Goal: Communication & Community: Answer question/provide support

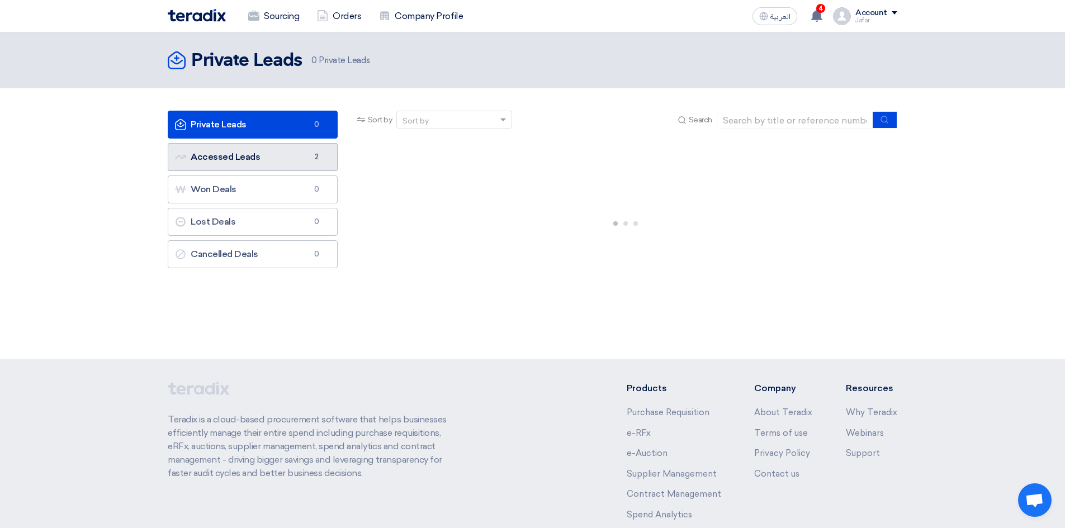
click at [270, 163] on link "Accessed Leads Accessed Leads 2" at bounding box center [253, 157] width 170 height 28
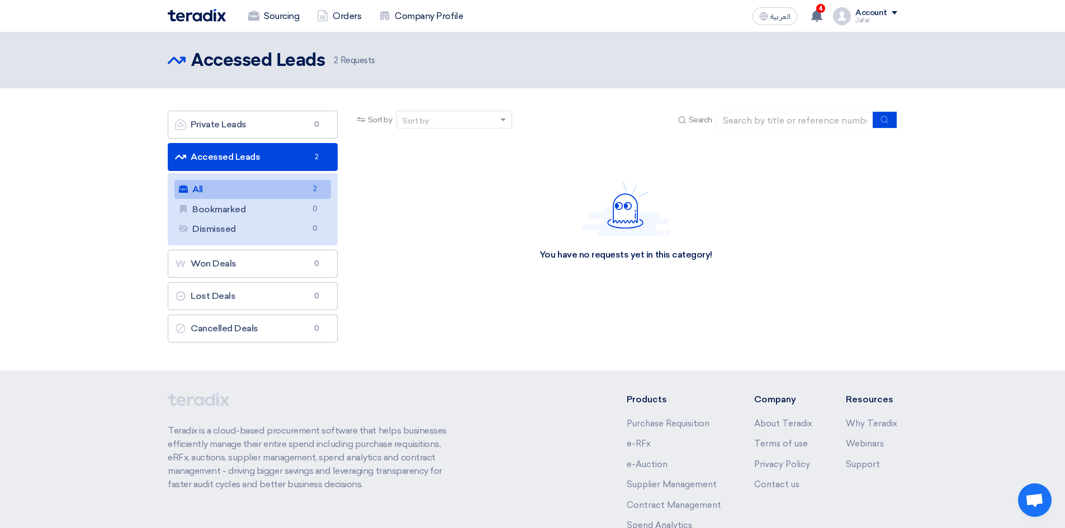
click at [276, 158] on link "Accessed Leads Accessed Leads 2" at bounding box center [253, 157] width 170 height 28
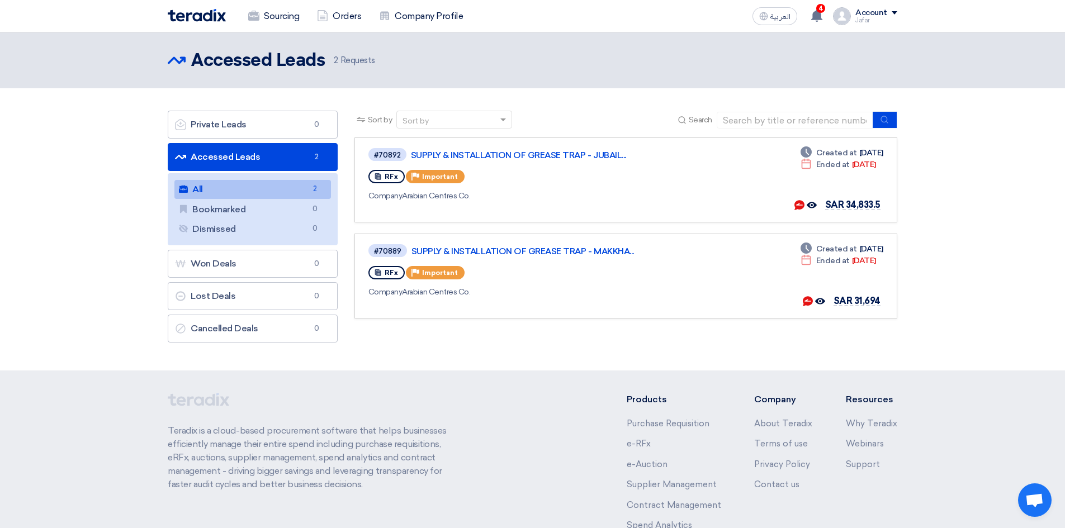
drag, startPoint x: 621, startPoint y: 286, endPoint x: 352, endPoint y: 130, distance: 311.0
click at [353, 131] on div "Sort by Sort by Search Category Owner Type" at bounding box center [625, 230] width 559 height 238
click at [344, 94] on section "Private Leads Private Leads 0 Accessed Leads Accessed Leads 2 All All 2 Bookmar…" at bounding box center [532, 229] width 1065 height 282
drag, startPoint x: 344, startPoint y: 94, endPoint x: 582, endPoint y: 358, distance: 355.3
click at [577, 357] on section "Private Leads Private Leads 0 Accessed Leads Accessed Leads 2 All All 2 Bookmar…" at bounding box center [532, 229] width 1065 height 282
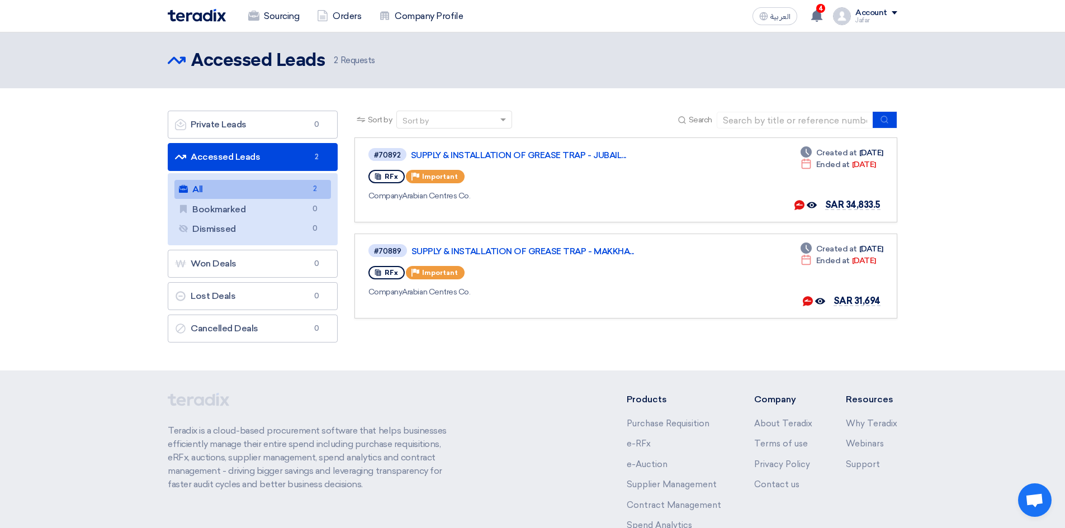
click at [806, 378] on footer "Teradix is a cloud-based procurement software that helps businesses efficiently…" at bounding box center [532, 497] width 1065 height 253
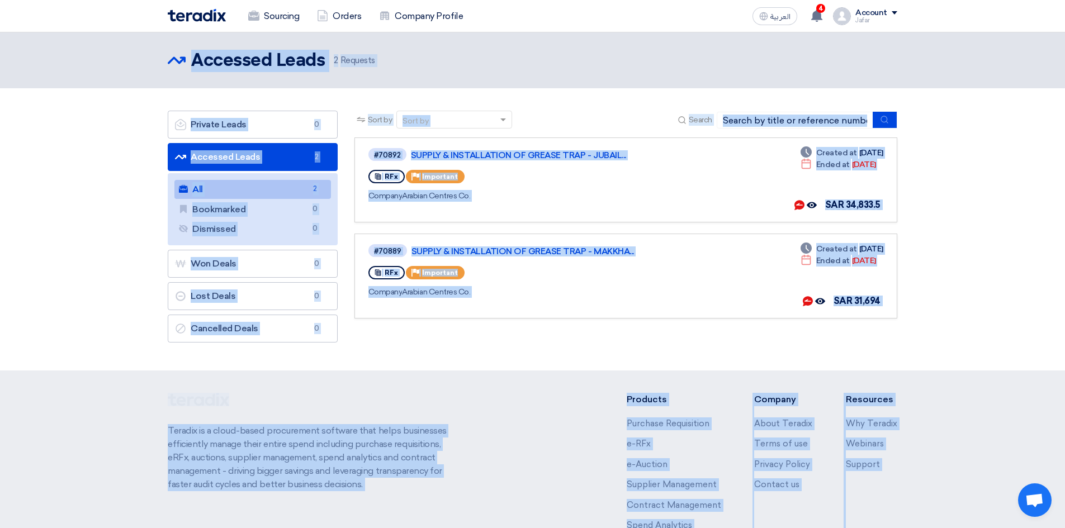
drag, startPoint x: 932, startPoint y: 485, endPoint x: 0, endPoint y: -13, distance: 1056.6
click at [0, 0] on html "Sourcing Orders Company Profile العربية ع 4 You received a new message from Ara…" at bounding box center [532, 311] width 1065 height 623
click at [70, 51] on header "Accessed Leads Accessed Leads 2 Requests" at bounding box center [532, 60] width 1065 height 56
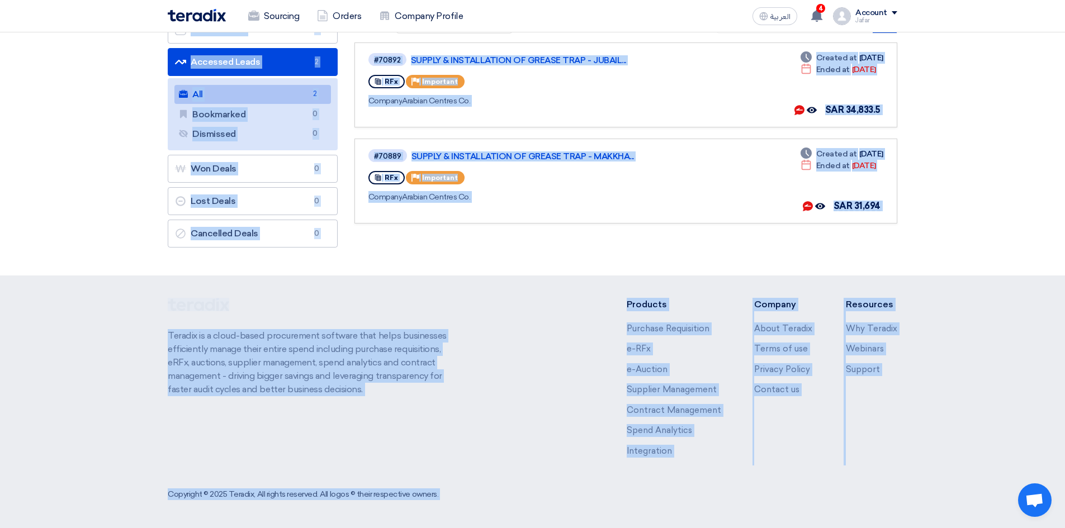
drag, startPoint x: 70, startPoint y: 51, endPoint x: 922, endPoint y: 554, distance: 989.1
click at [922, 528] on html "Sourcing Orders Company Profile العربية ع 4 You received a new message from Ara…" at bounding box center [532, 216] width 1065 height 623
click at [986, 462] on footer "Teradix is a cloud-based procurement software that helps businesses efficiently…" at bounding box center [532, 402] width 1065 height 253
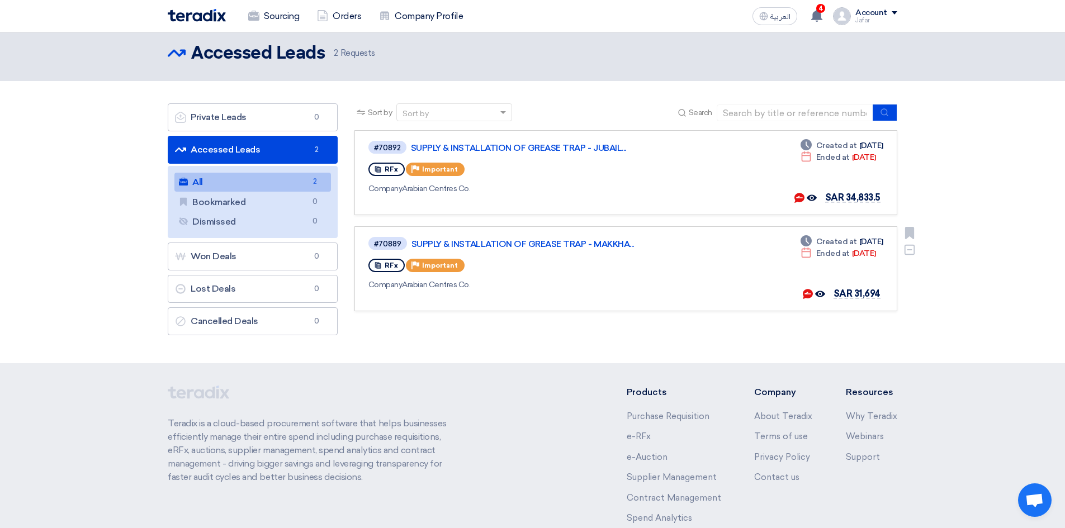
scroll to position [0, 0]
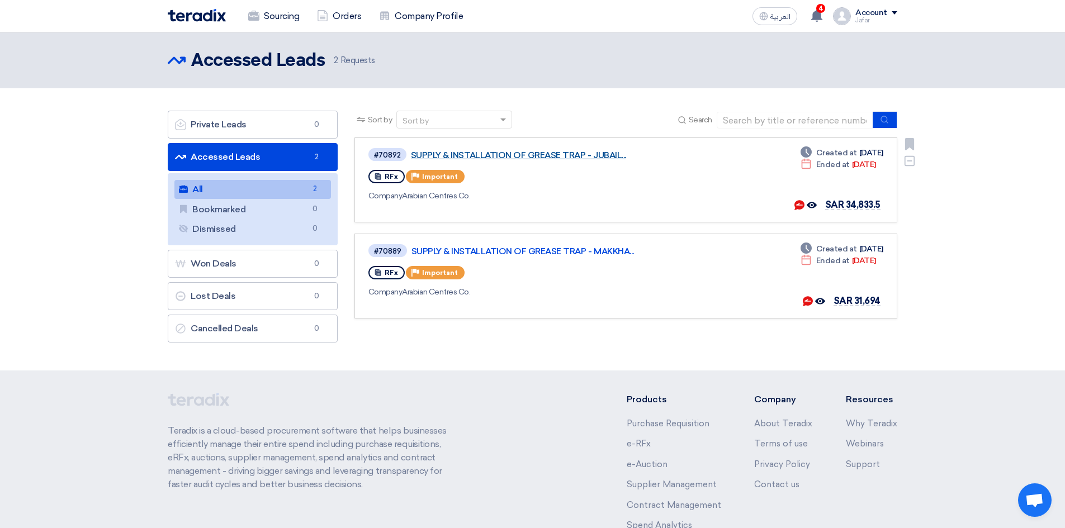
click at [526, 159] on link "SUPPLY & INSTALLATION OF GREASE TRAP - JUBAIL..." at bounding box center [550, 155] width 279 height 10
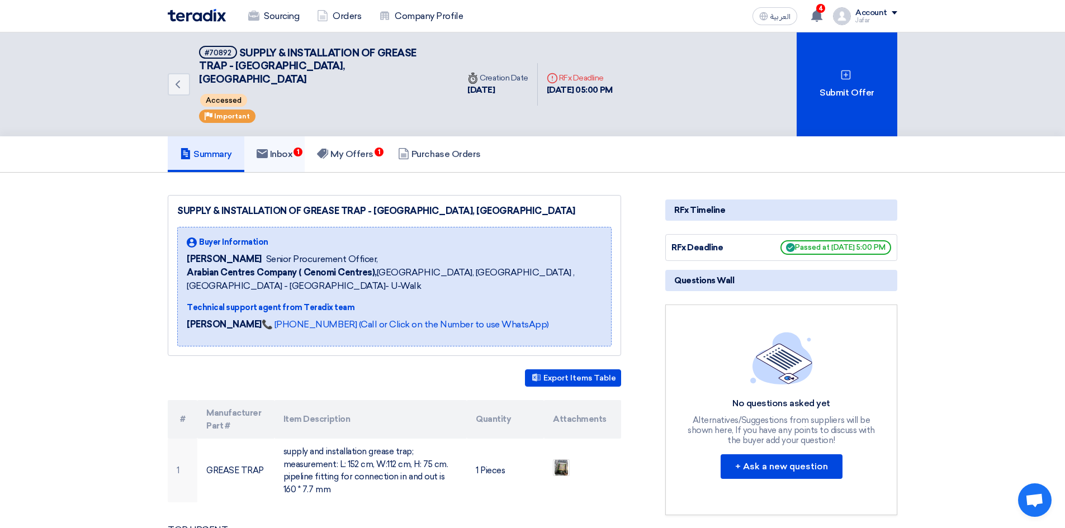
click at [295, 136] on link "Inbox 1" at bounding box center [274, 154] width 61 height 36
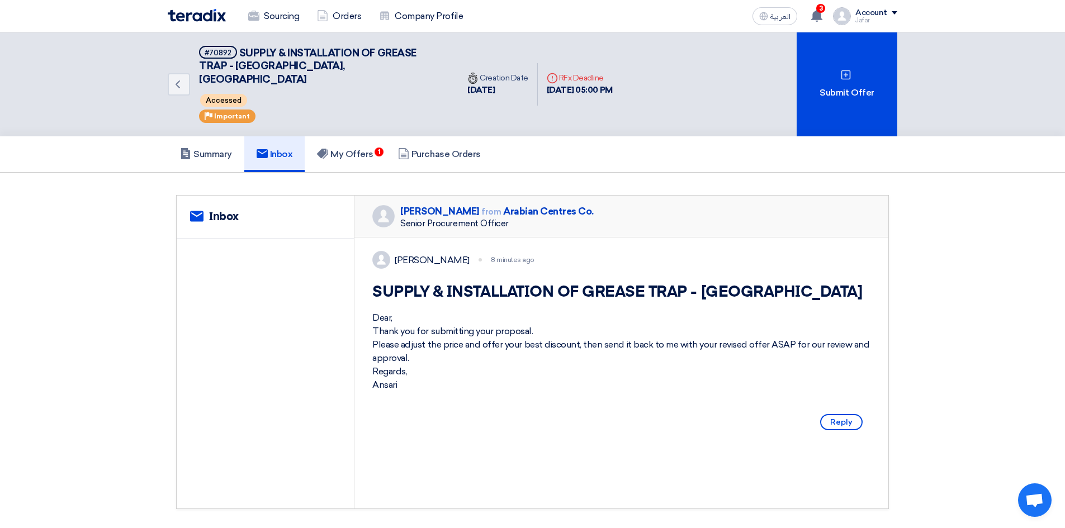
drag, startPoint x: 386, startPoint y: 231, endPoint x: 670, endPoint y: 420, distance: 341.0
click at [670, 420] on div "[PERSON_NAME] 8 minutes ago SUPPLY & INSTALLATION OF GREASE TRAP - [GEOGRAPHIC_…" at bounding box center [621, 343] width 534 height 211
copy div "[PERSON_NAME] 8 minutes ago SUPPLY & INSTALLATION OF GREASE TRAP - [PERSON_NAME…"
click at [479, 354] on div "Dear, Thank you for submitting your proposal. Please adjust the price and offer…" at bounding box center [621, 351] width 498 height 80
drag, startPoint x: 473, startPoint y: 372, endPoint x: 360, endPoint y: 186, distance: 217.4
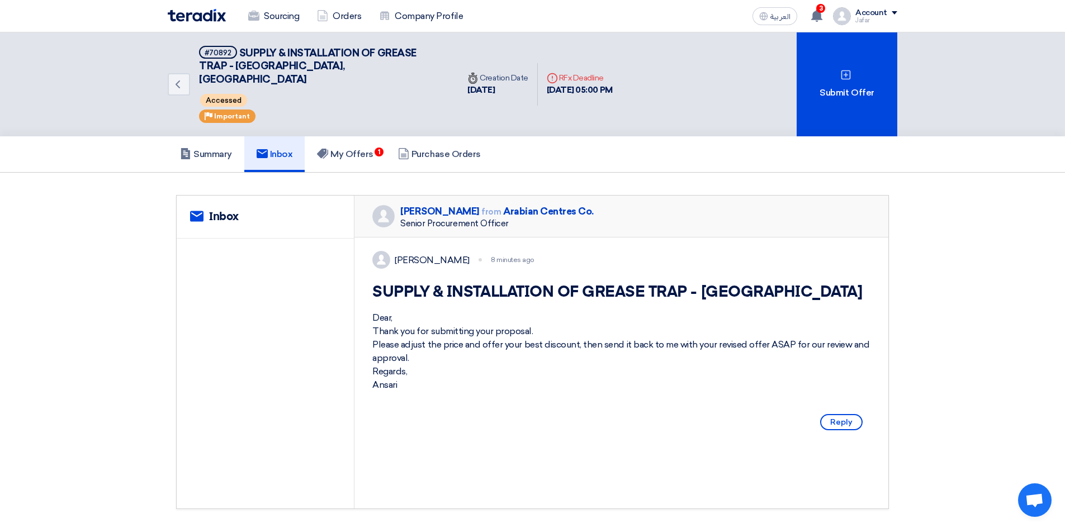
click at [360, 196] on div "[PERSON_NAME] from [GEOGRAPHIC_DATA] Co. Senior Procurement Officer [PERSON_NAM…" at bounding box center [621, 352] width 534 height 313
click at [357, 196] on div "[PERSON_NAME] from [GEOGRAPHIC_DATA] Co. Senior Procurement Officer" at bounding box center [621, 217] width 534 height 42
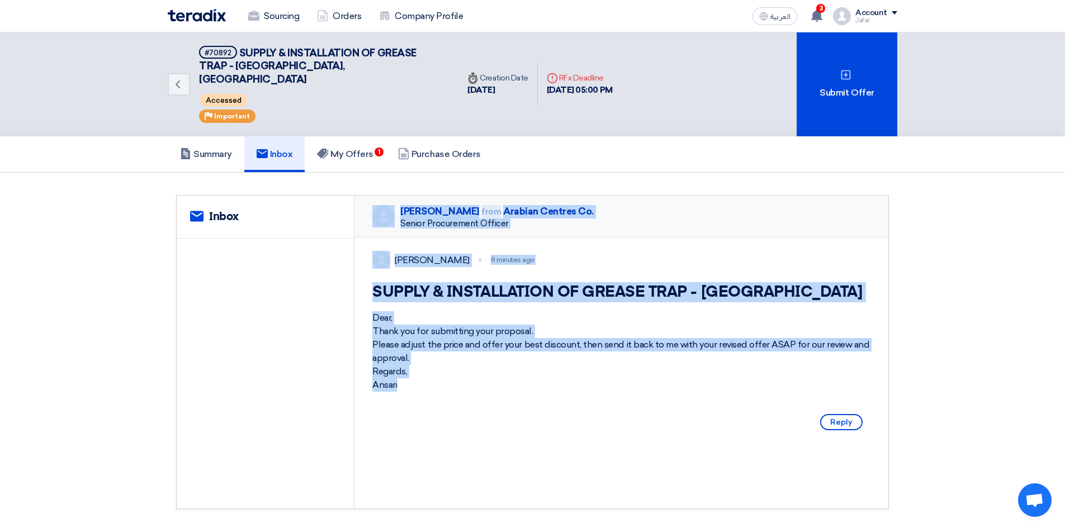
drag, startPoint x: 357, startPoint y: 186, endPoint x: 443, endPoint y: 394, distance: 225.5
click at [443, 394] on div "[PERSON_NAME] from [GEOGRAPHIC_DATA] Co. Senior Procurement Officer [PERSON_NAM…" at bounding box center [621, 352] width 534 height 313
click at [442, 394] on div "[PERSON_NAME] 8 minutes ago SUPPLY & INSTALLATION OF GREASE TRAP - [GEOGRAPHIC_…" at bounding box center [621, 343] width 534 height 211
drag, startPoint x: 442, startPoint y: 393, endPoint x: 347, endPoint y: 163, distance: 249.1
click at [347, 173] on section "service Inbox [PERSON_NAME] from [GEOGRAPHIC_DATA] Co. Senior Procurement Offic…" at bounding box center [532, 352] width 1065 height 359
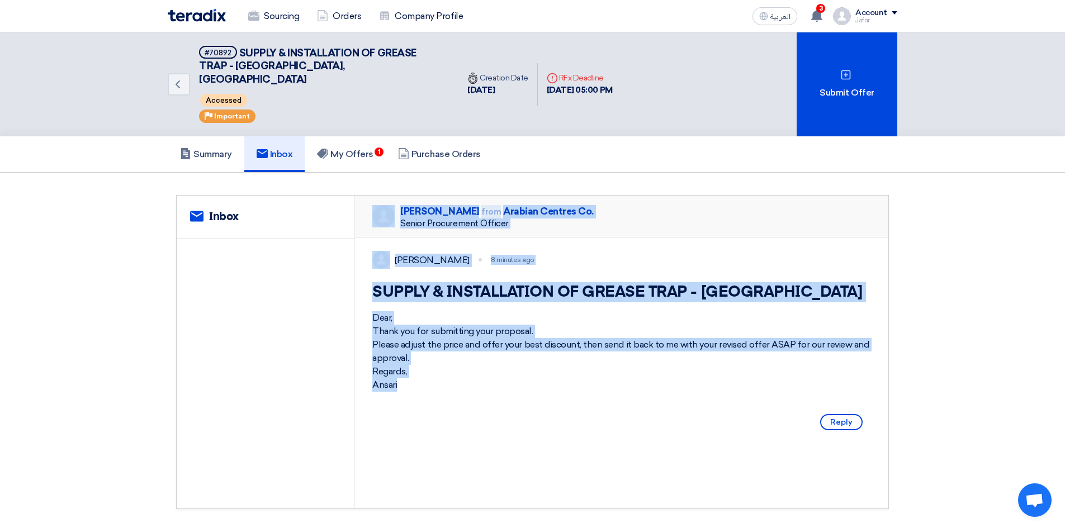
click at [394, 311] on div "Dear, Thank you for submitting your proposal. Please adjust the price and offer…" at bounding box center [621, 351] width 498 height 80
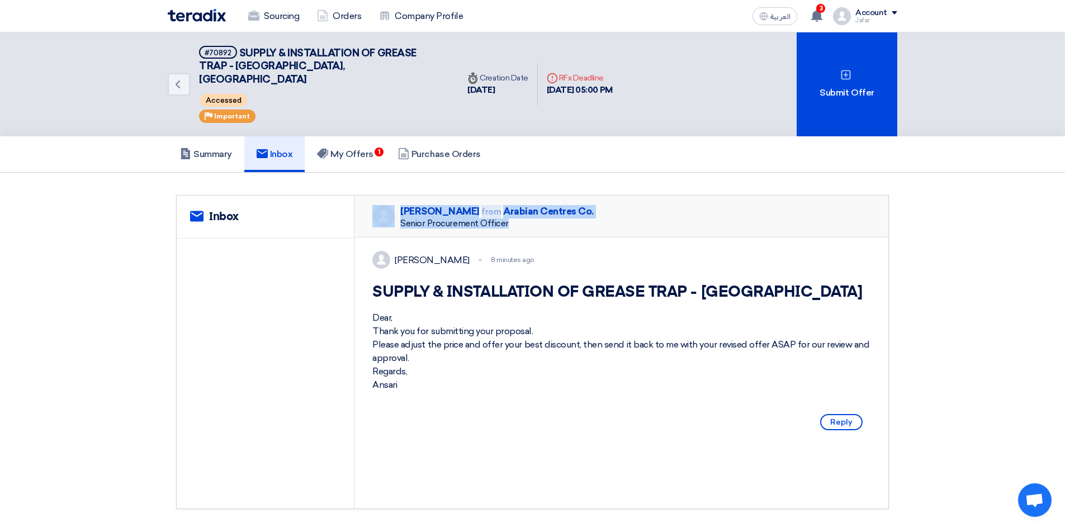
click at [563, 282] on h1 "SUPPLY & INSTALLATION OF GREASE TRAP - [GEOGRAPHIC_DATA]" at bounding box center [621, 292] width 498 height 20
drag, startPoint x: 377, startPoint y: 310, endPoint x: 444, endPoint y: 397, distance: 109.5
click at [444, 397] on div "[PERSON_NAME] 8 minutes ago SUPPLY & INSTALLATION OF GREASE TRAP - [GEOGRAPHIC_…" at bounding box center [621, 343] width 534 height 211
click at [444, 396] on div "[PERSON_NAME] 8 minutes ago SUPPLY & INSTALLATION OF GREASE TRAP - [GEOGRAPHIC_…" at bounding box center [621, 343] width 534 height 211
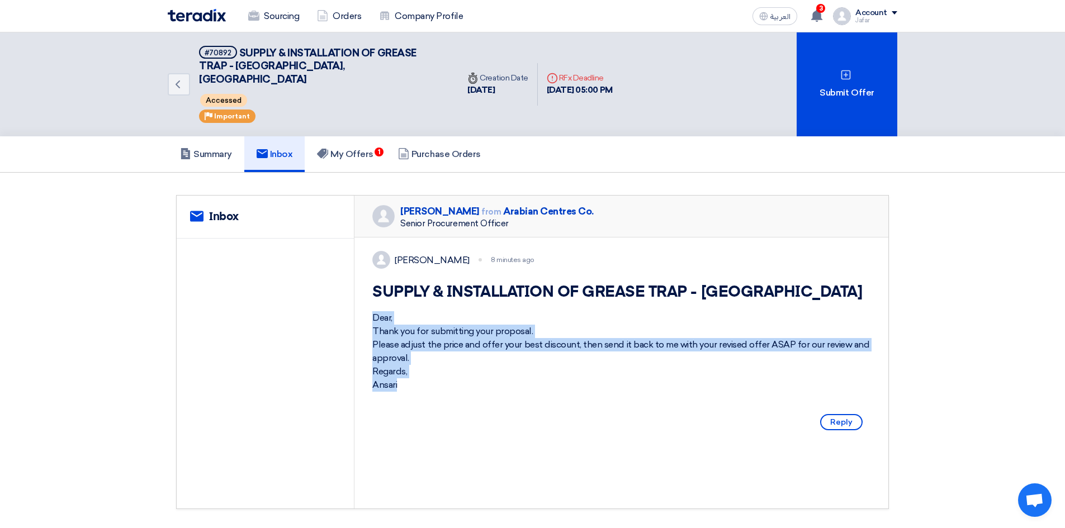
drag, startPoint x: 444, startPoint y: 396, endPoint x: 383, endPoint y: 309, distance: 105.9
click at [383, 309] on div "[PERSON_NAME] 8 minutes ago SUPPLY & INSTALLATION OF GREASE TRAP - [GEOGRAPHIC_…" at bounding box center [621, 343] width 534 height 211
click at [523, 334] on div "Dear, Thank you for submitting your proposal. Please adjust the price and offer…" at bounding box center [621, 351] width 498 height 80
click at [624, 316] on div "Dear, Thank you for submitting your proposal. Please adjust the price and offer…" at bounding box center [621, 351] width 498 height 80
drag, startPoint x: 497, startPoint y: 401, endPoint x: 369, endPoint y: 314, distance: 154.7
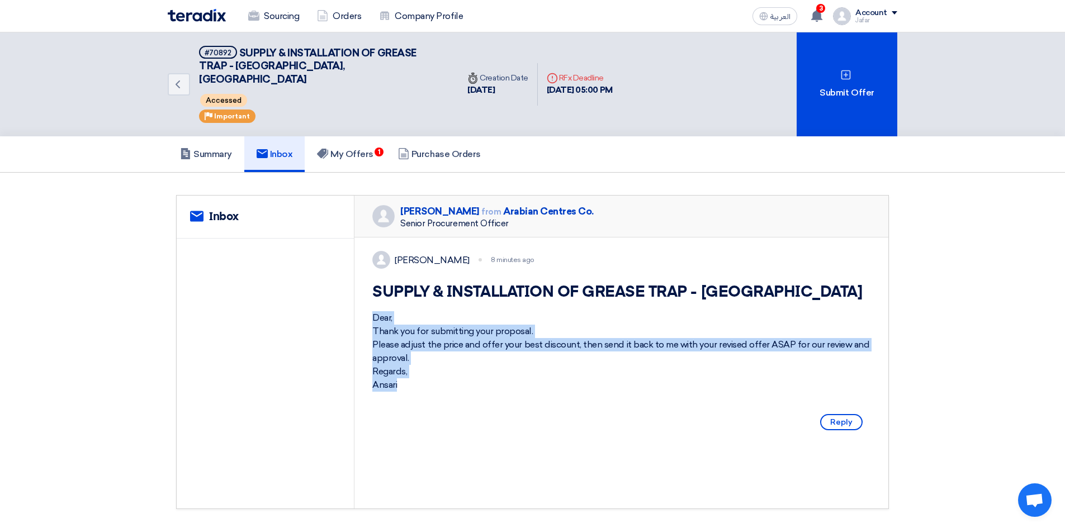
click at [369, 314] on div "[PERSON_NAME] 8 minutes ago SUPPLY & INSTALLATION OF GREASE TRAP - [GEOGRAPHIC_…" at bounding box center [621, 343] width 534 height 211
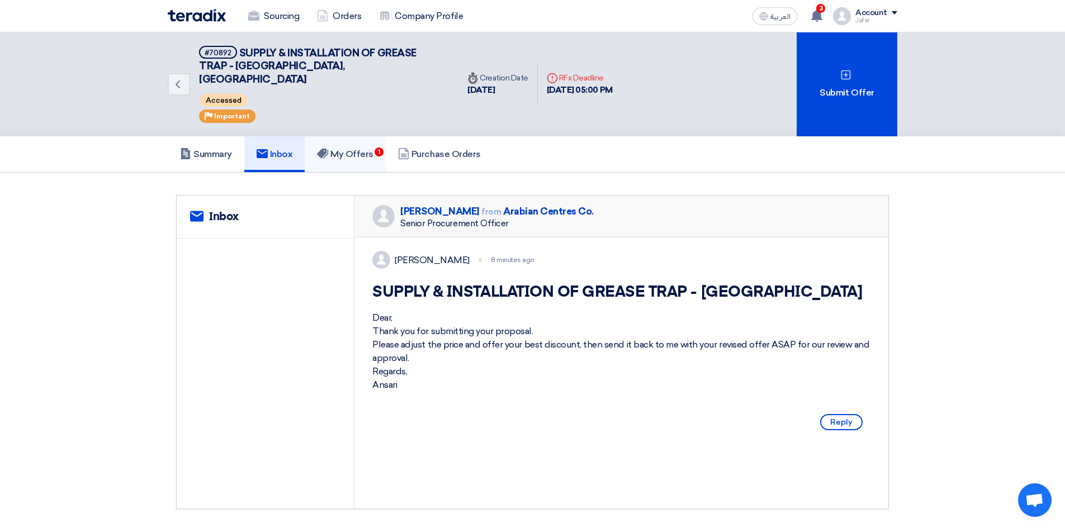
click at [363, 149] on h5 "My Offers 1" at bounding box center [345, 154] width 56 height 11
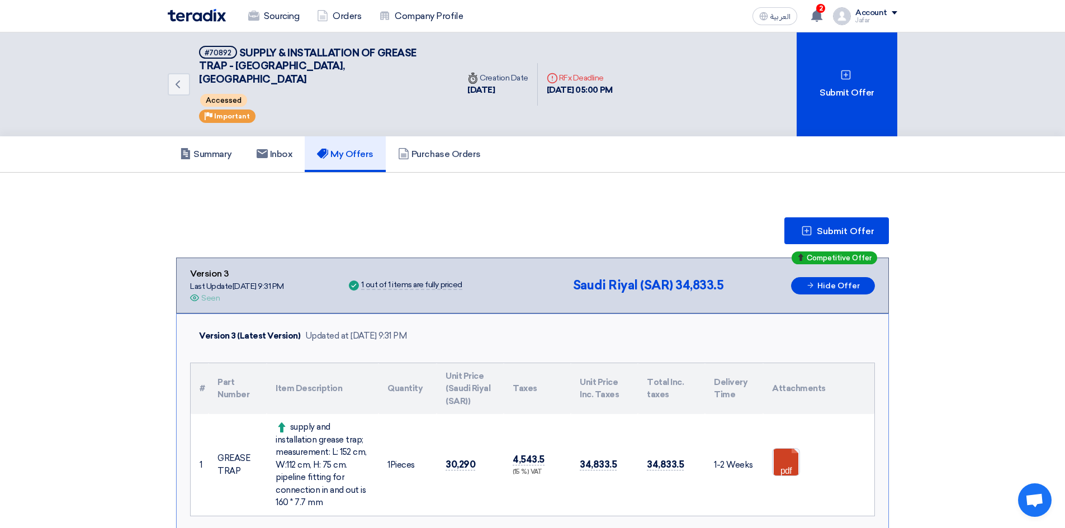
click at [206, 22] on div "Sourcing Orders Company Profile" at bounding box center [387, 16] width 438 height 25
click at [206, 14] on img at bounding box center [197, 15] width 58 height 13
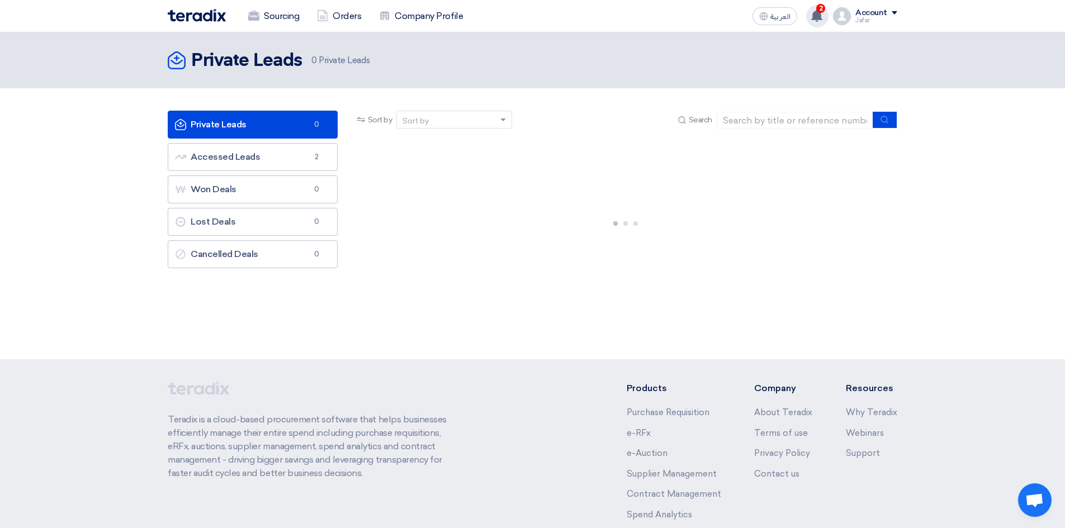
click at [822, 16] on use at bounding box center [816, 16] width 11 height 12
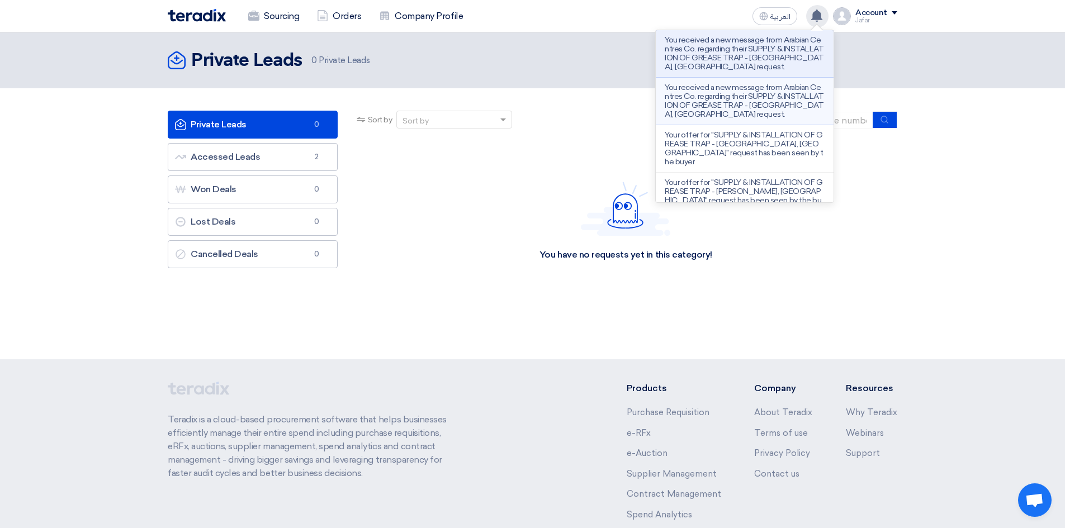
click at [720, 103] on p "You received a new message from Arabian Centres Co. regarding their SUPPLY & IN…" at bounding box center [744, 101] width 160 height 36
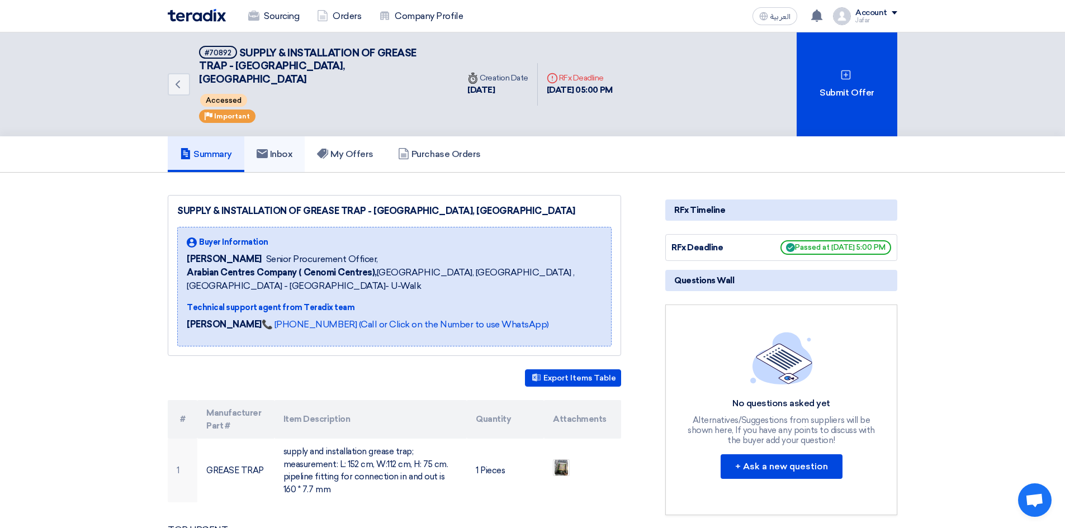
click at [283, 149] on h5 "Inbox" at bounding box center [275, 154] width 36 height 11
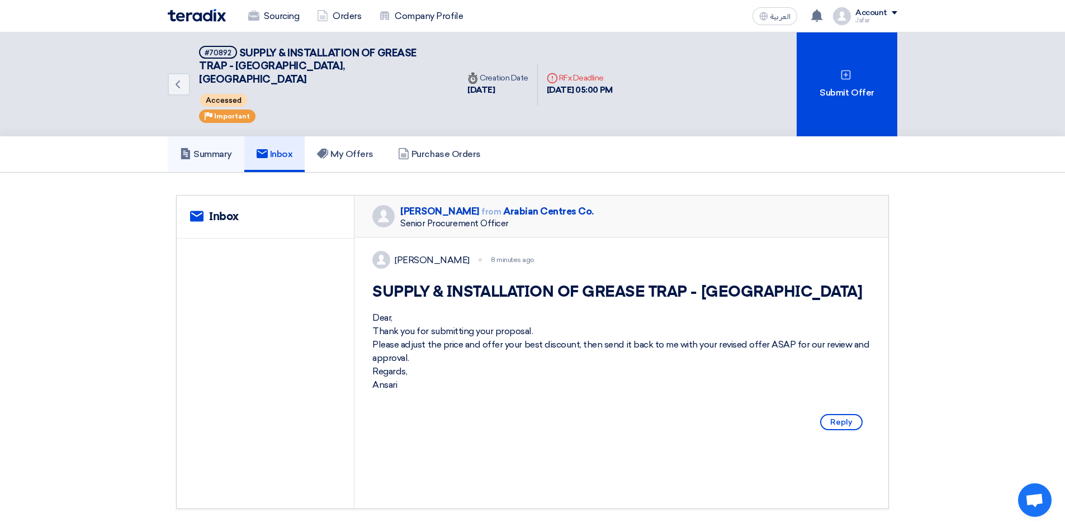
click at [235, 149] on link "Summary" at bounding box center [206, 154] width 77 height 36
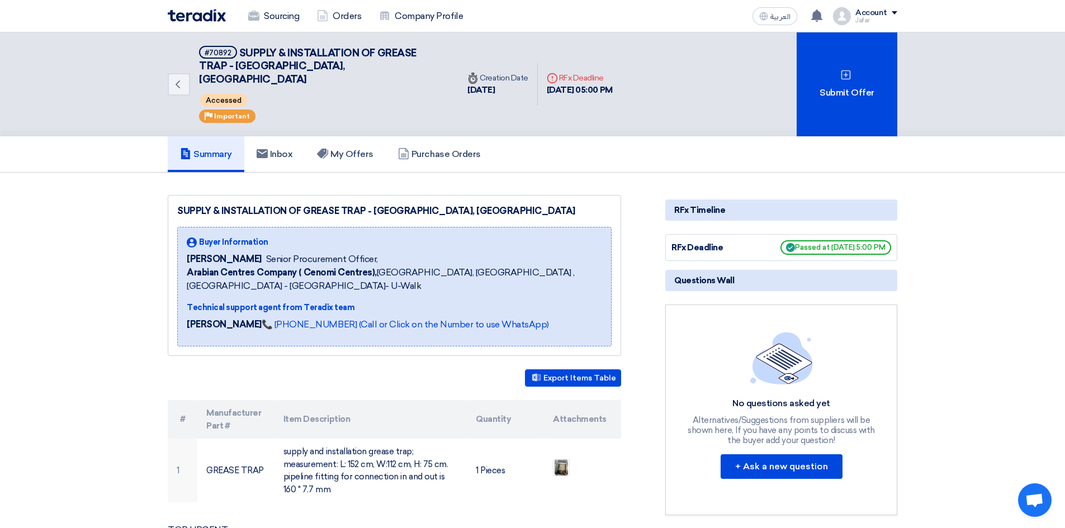
drag, startPoint x: 198, startPoint y: 25, endPoint x: 202, endPoint y: 16, distance: 9.0
click at [199, 25] on div "Sourcing Orders Company Profile" at bounding box center [387, 16] width 438 height 25
click at [202, 14] on img at bounding box center [197, 15] width 58 height 13
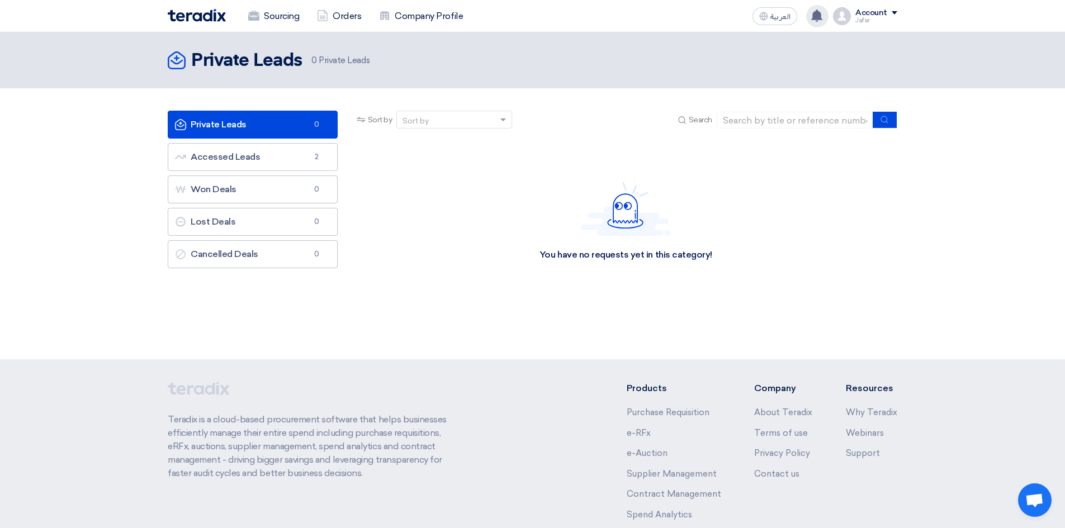
click at [823, 17] on icon at bounding box center [816, 16] width 12 height 12
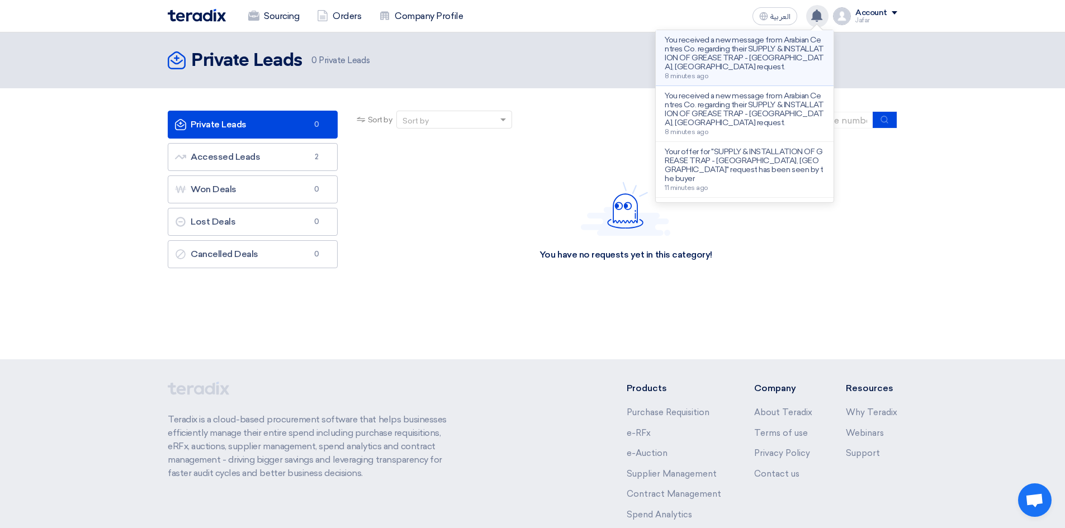
click at [775, 75] on div "You received a new message from Arabian Centres Co. regarding their SUPPLY & IN…" at bounding box center [744, 58] width 160 height 44
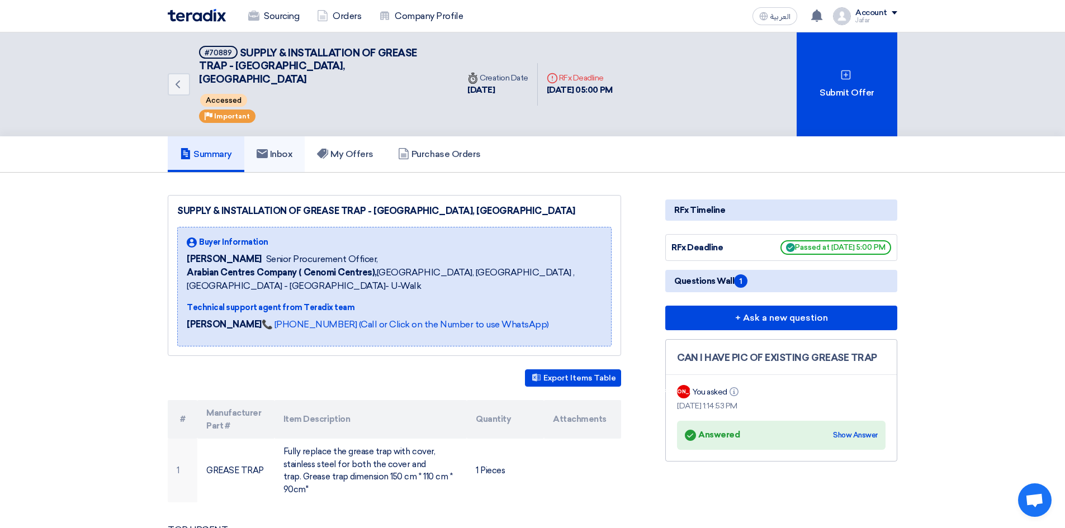
click at [269, 136] on link "Inbox" at bounding box center [274, 154] width 61 height 36
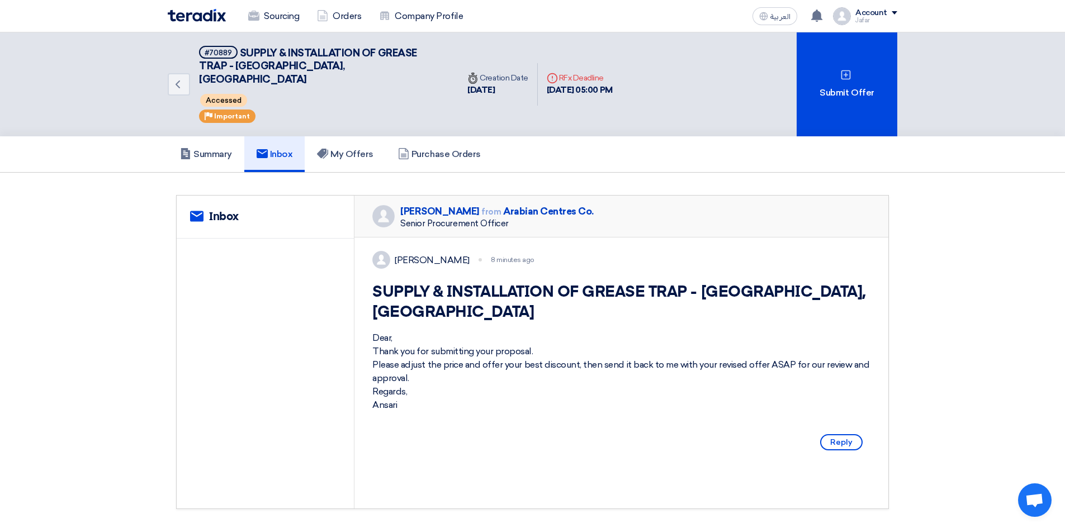
drag, startPoint x: 479, startPoint y: 428, endPoint x: 365, endPoint y: 276, distance: 190.3
click at [365, 276] on div "[PERSON_NAME] 8 minutes ago SUPPLY & INSTALLATION OF GREASE TRAP - [GEOGRAPHIC_…" at bounding box center [621, 353] width 534 height 231
